Goal: Task Accomplishment & Management: Manage account settings

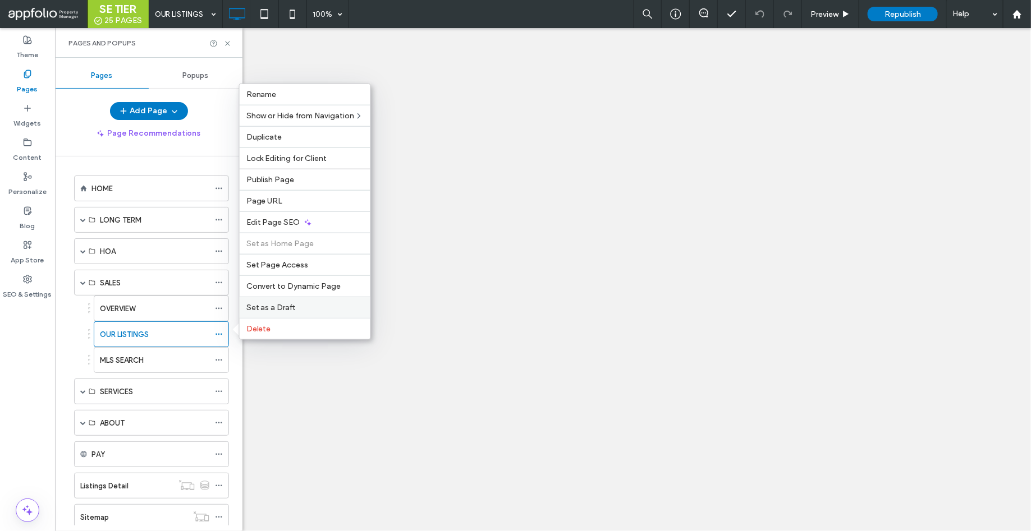
click at [287, 304] on span "Set as a Draft" at bounding box center [270, 308] width 49 height 10
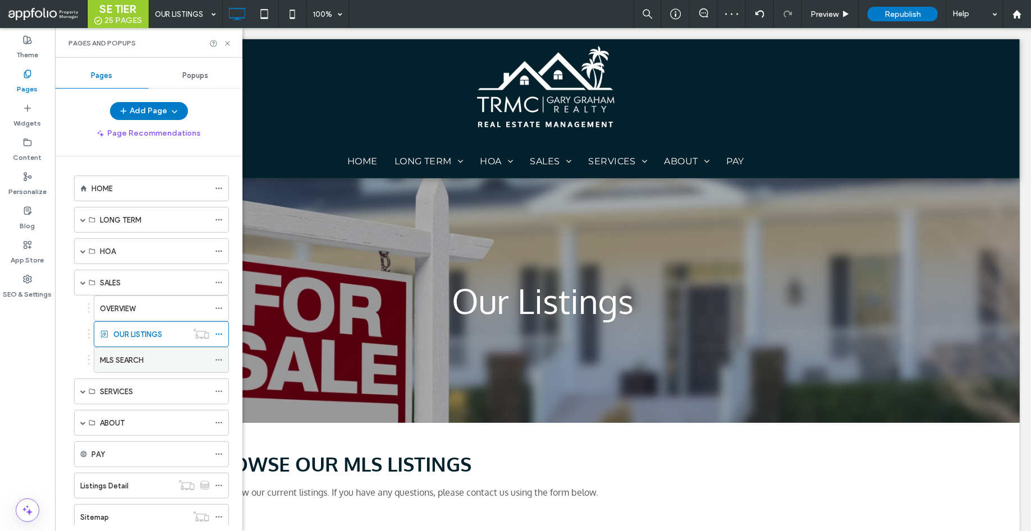
click at [219, 356] on icon at bounding box center [219, 360] width 8 height 8
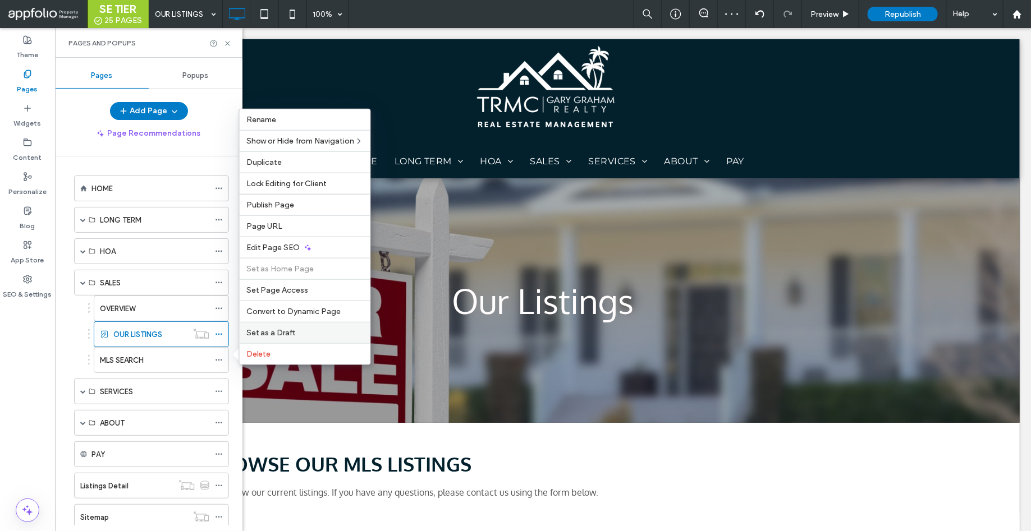
click at [287, 332] on span "Set as a Draft" at bounding box center [270, 333] width 49 height 10
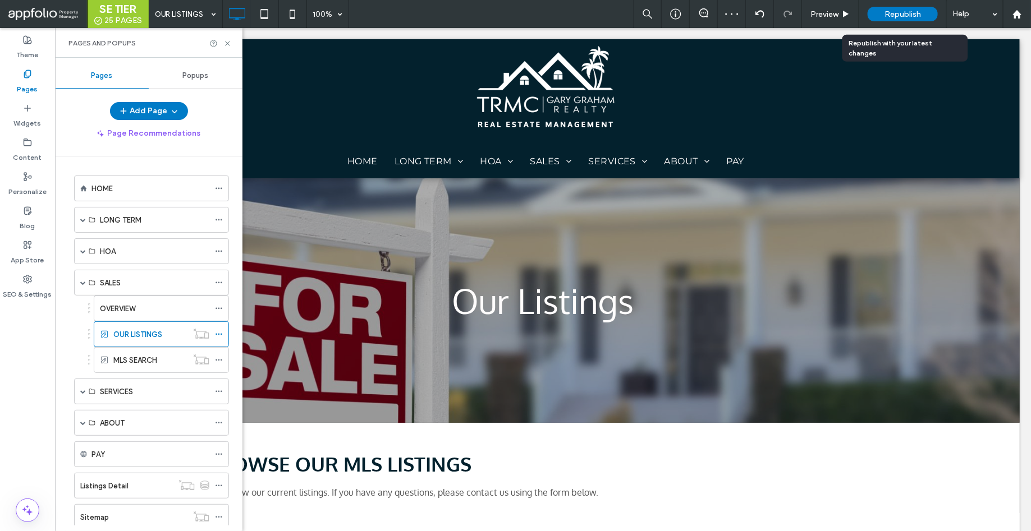
click at [889, 17] on span "Republish" at bounding box center [902, 15] width 36 height 10
